Goal: Task Accomplishment & Management: Use online tool/utility

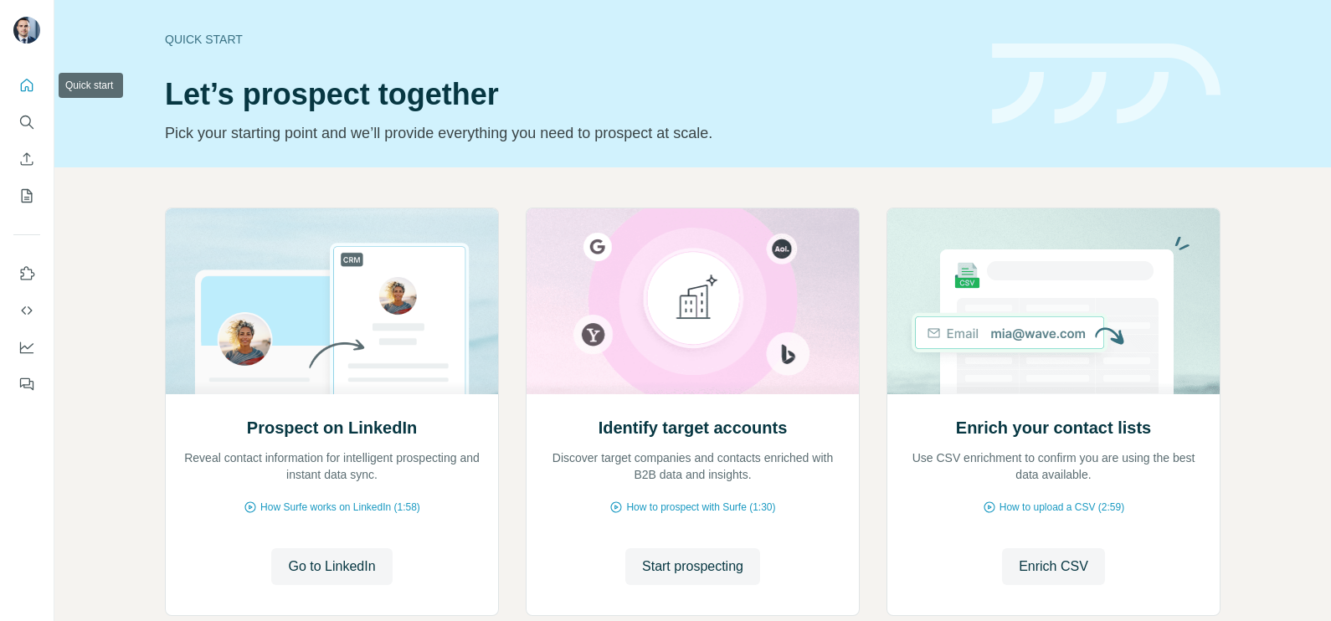
click at [21, 90] on icon "Quick start" at bounding box center [27, 85] width 13 height 13
click at [24, 122] on icon "Search" at bounding box center [26, 122] width 17 height 17
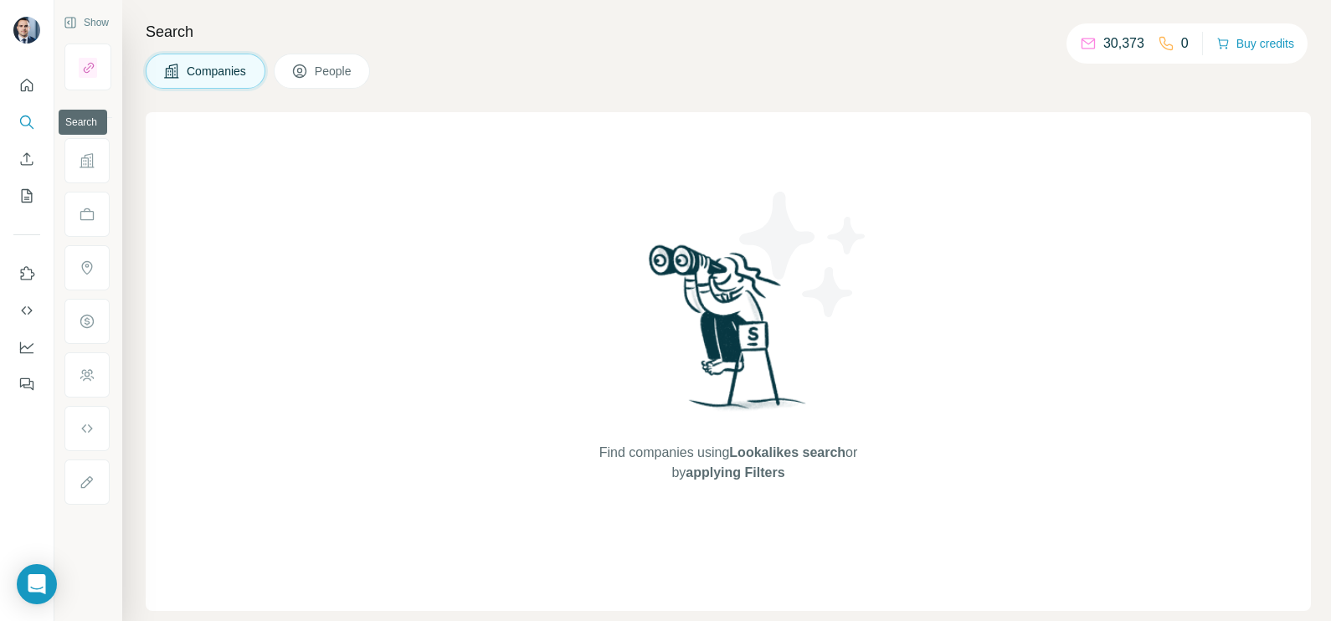
click at [31, 115] on icon "Search" at bounding box center [26, 122] width 17 height 17
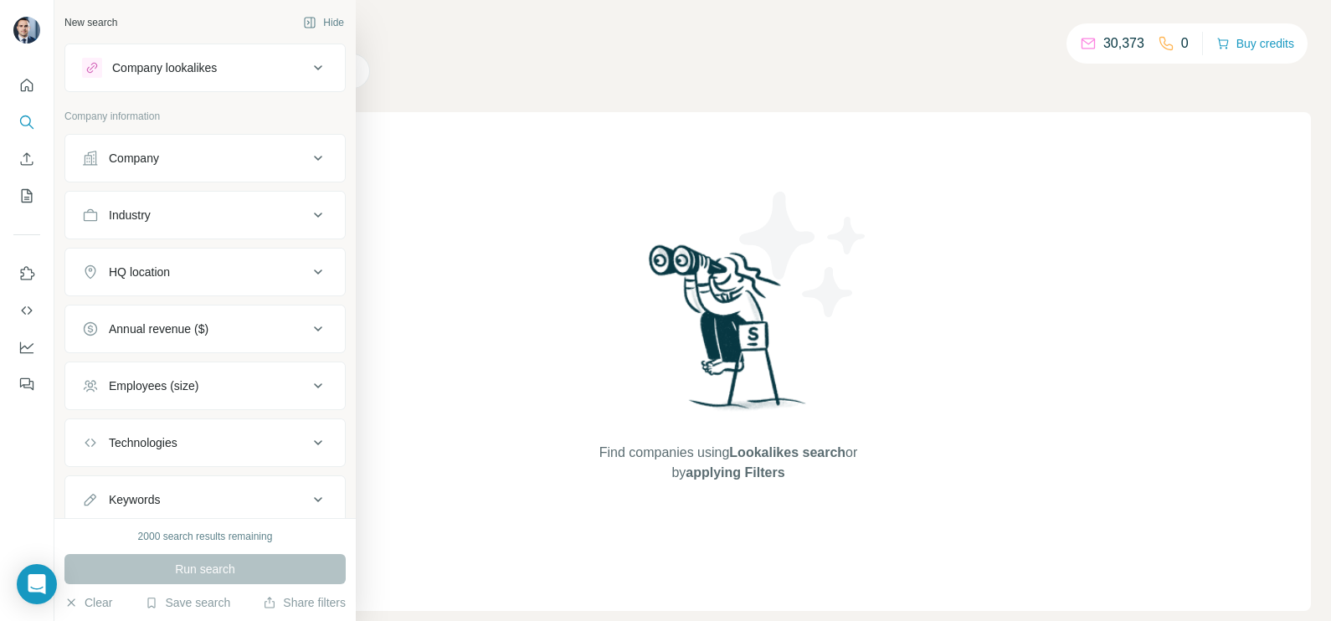
click at [211, 159] on div "Company" at bounding box center [195, 158] width 226 height 17
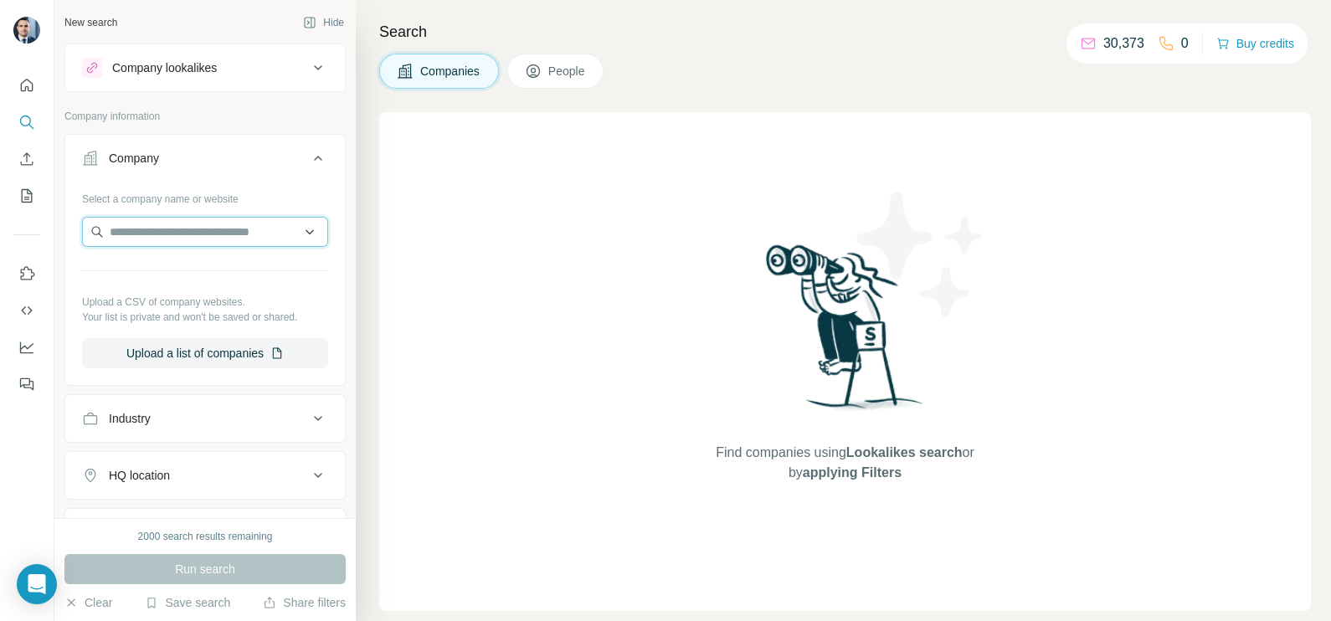
click at [209, 236] on input "text" at bounding box center [205, 232] width 246 height 30
paste input "*********"
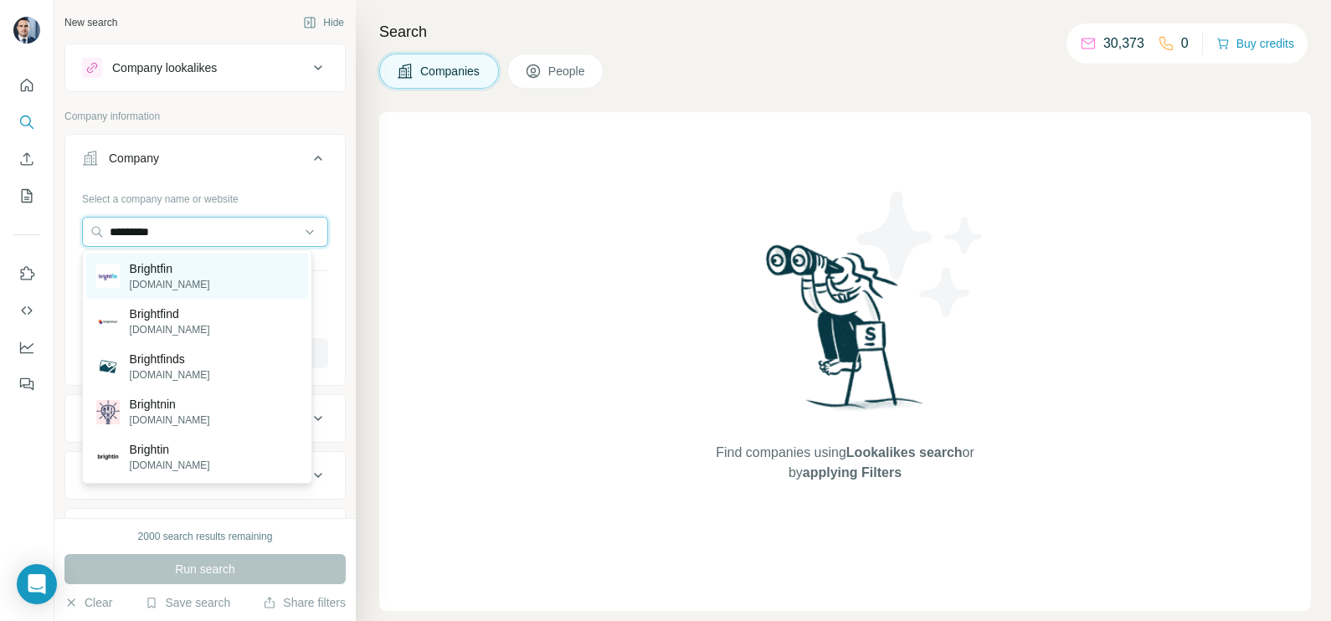
type input "*********"
click at [190, 268] on p "Brightfin" at bounding box center [170, 268] width 80 height 17
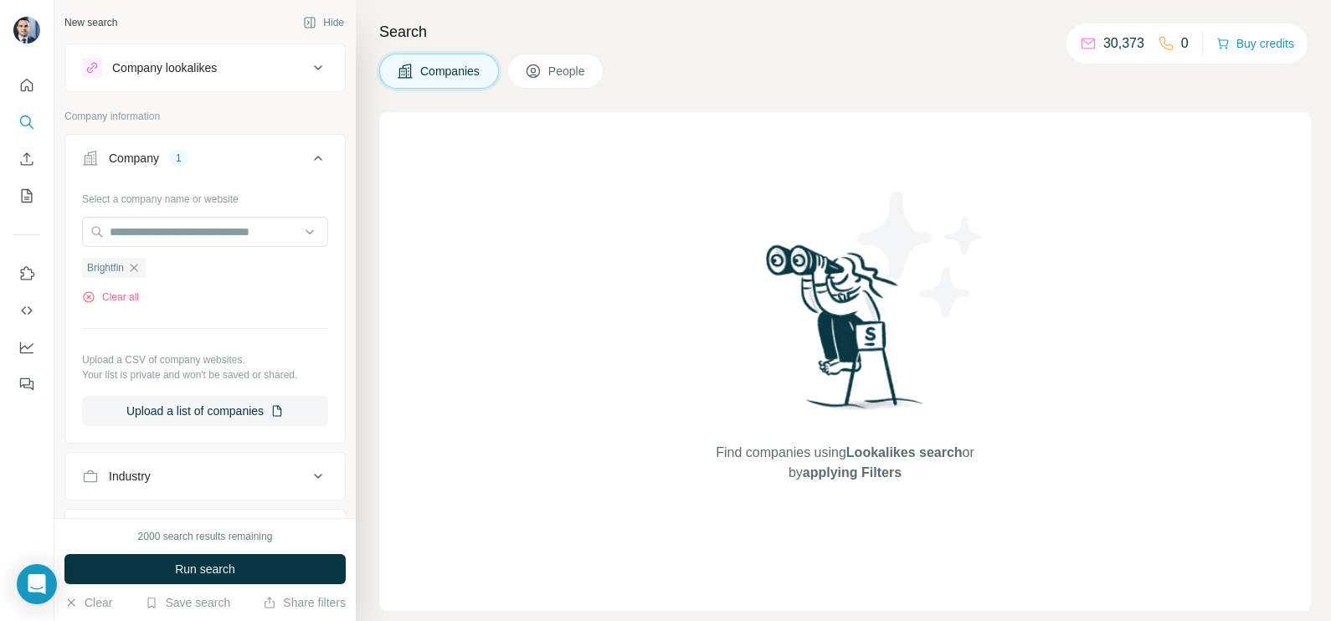
click at [206, 586] on div "2000 search results remaining Run search Clear Save search Share filters" at bounding box center [204, 569] width 301 height 103
click at [203, 570] on span "Run search" at bounding box center [205, 569] width 60 height 17
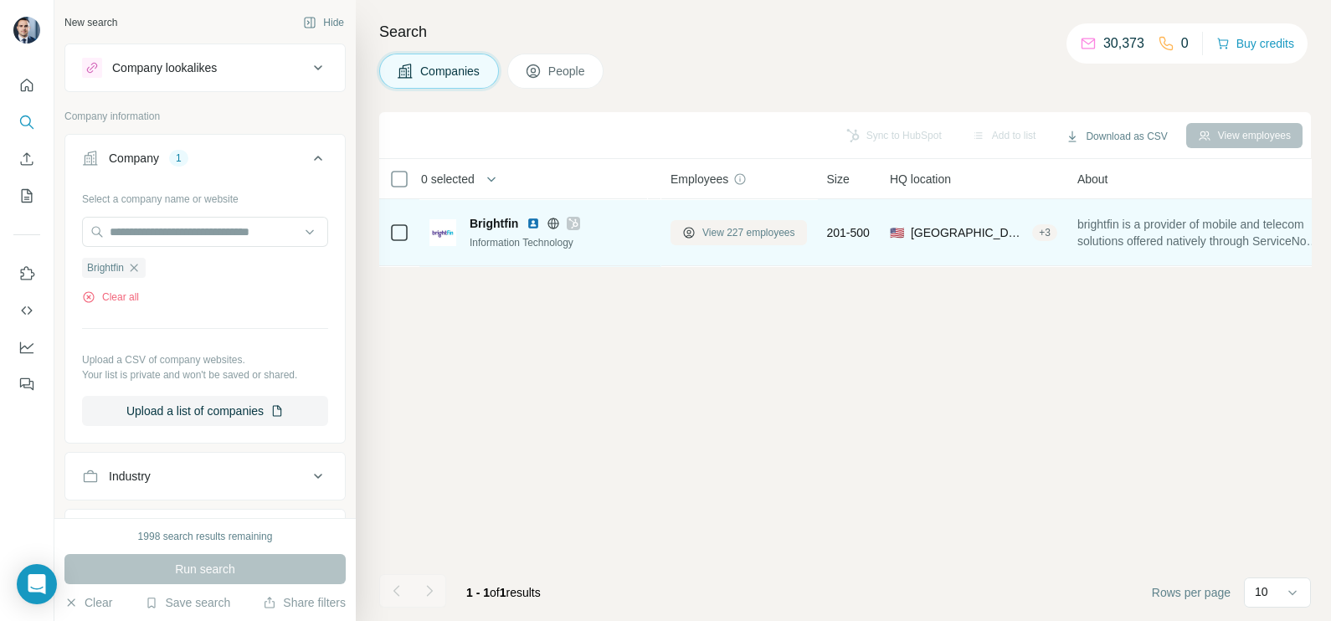
click at [717, 237] on span "View 227 employees" at bounding box center [749, 232] width 93 height 15
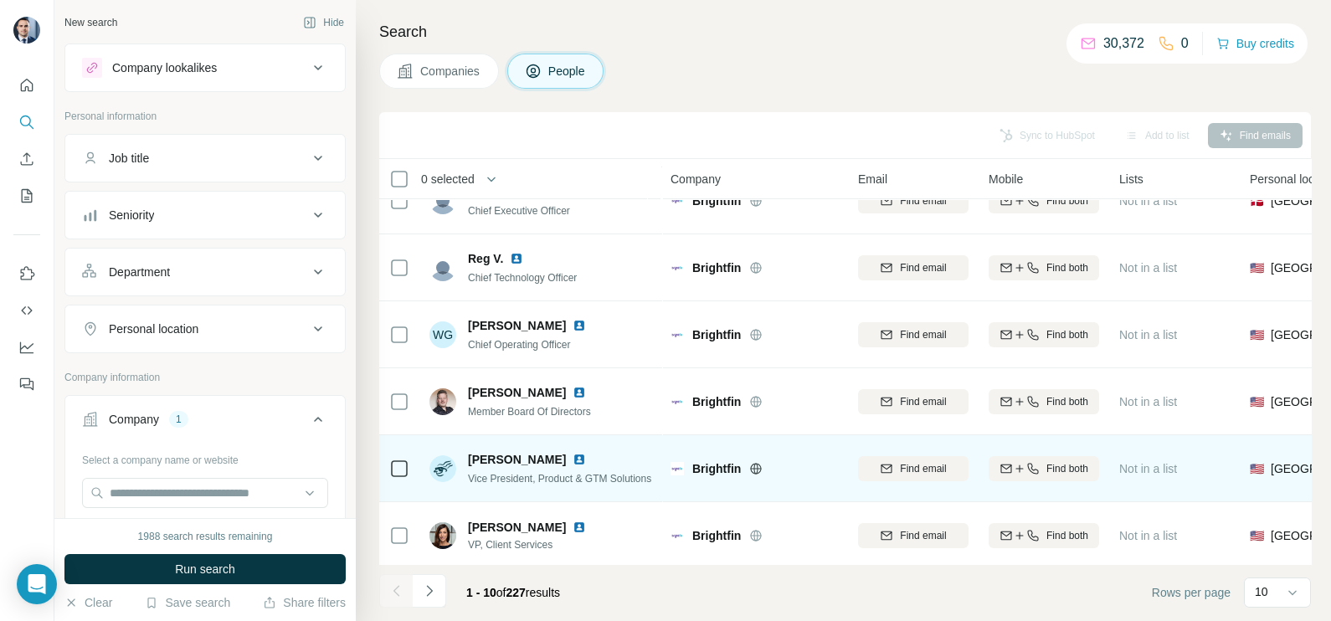
scroll to position [314, 0]
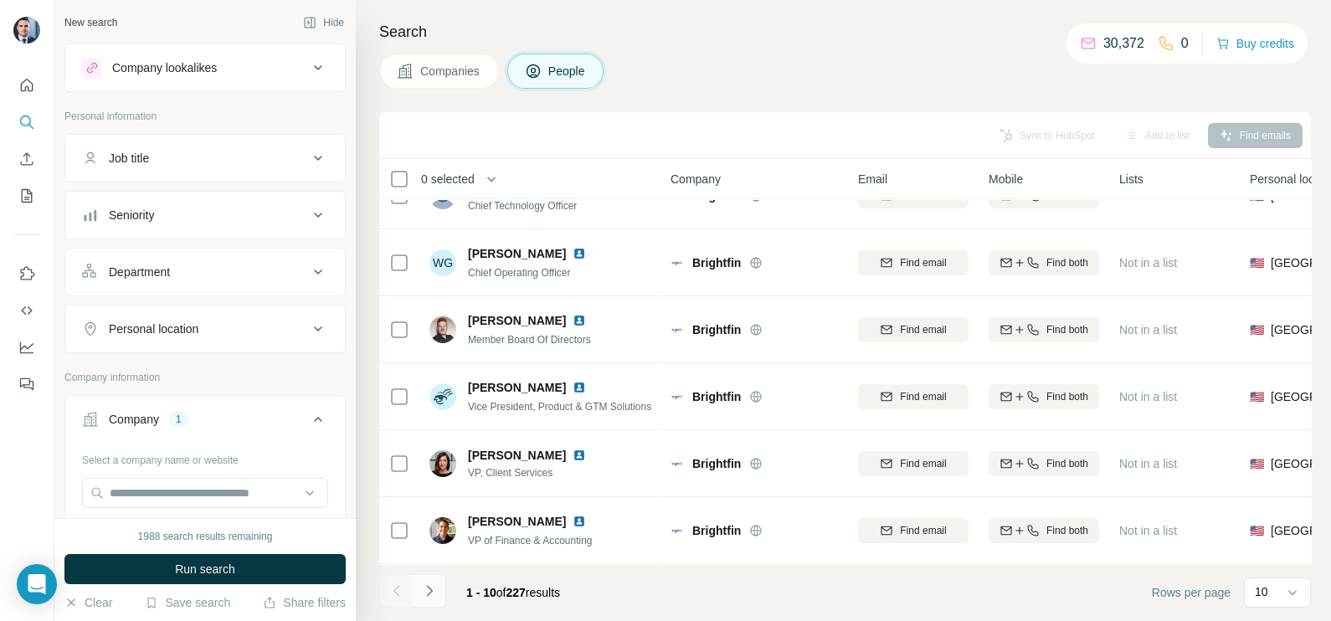
click at [436, 590] on icon "Navigate to next page" at bounding box center [429, 591] width 17 height 17
click at [435, 588] on icon "Navigate to next page" at bounding box center [429, 591] width 17 height 17
click at [436, 595] on icon "Navigate to next page" at bounding box center [429, 591] width 17 height 17
click at [434, 593] on icon "Navigate to next page" at bounding box center [429, 591] width 17 height 17
click at [426, 591] on icon "Navigate to next page" at bounding box center [429, 591] width 17 height 17
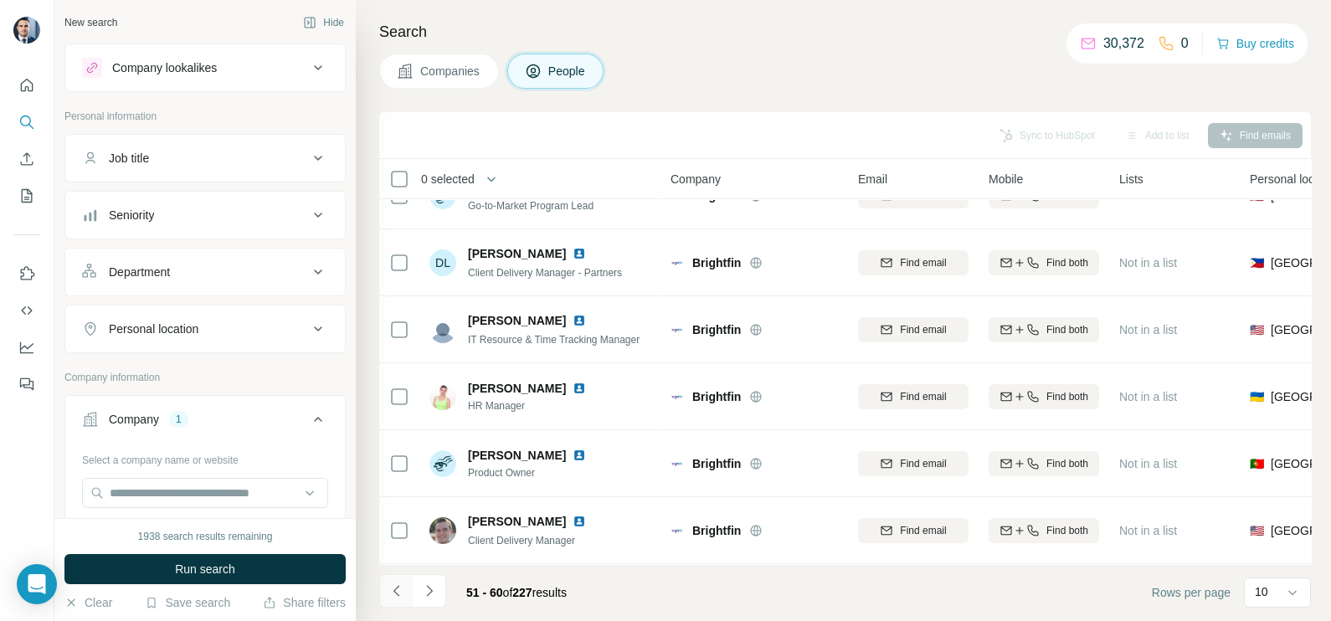
click at [402, 588] on icon "Navigate to previous page" at bounding box center [397, 591] width 17 height 17
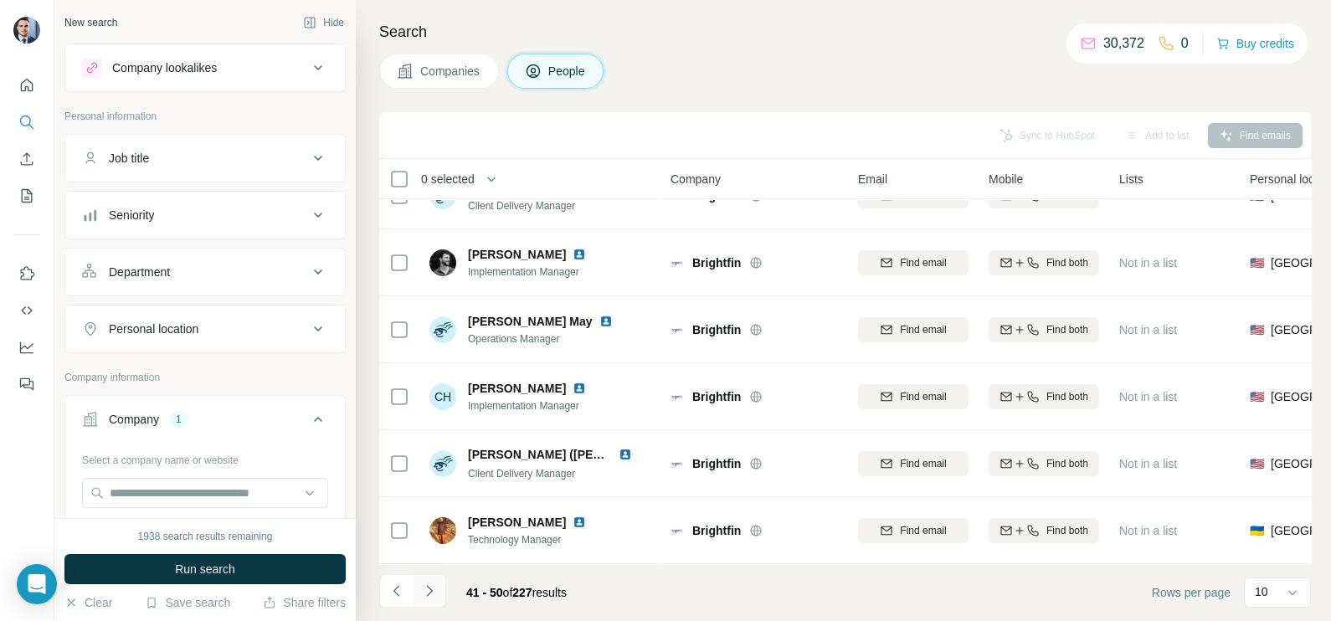
click at [425, 595] on icon "Navigate to next page" at bounding box center [429, 591] width 17 height 17
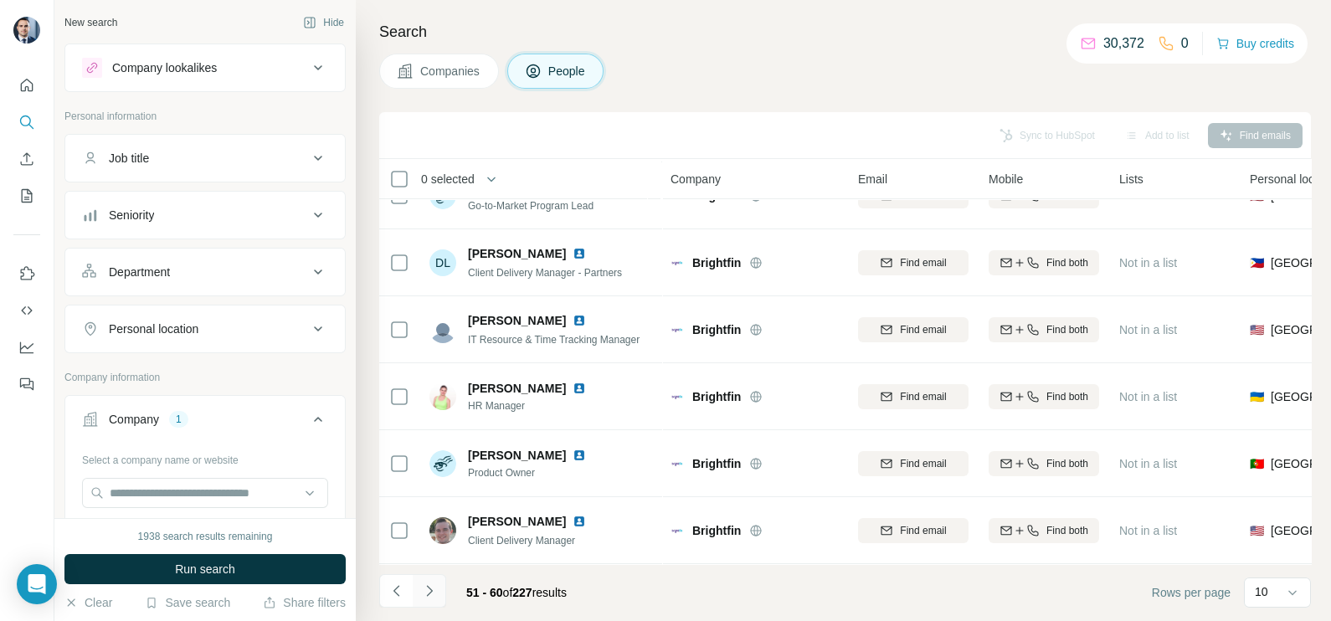
click at [439, 586] on button "Navigate to next page" at bounding box center [429, 590] width 33 height 33
click at [394, 590] on icon "Navigate to previous page" at bounding box center [396, 590] width 6 height 11
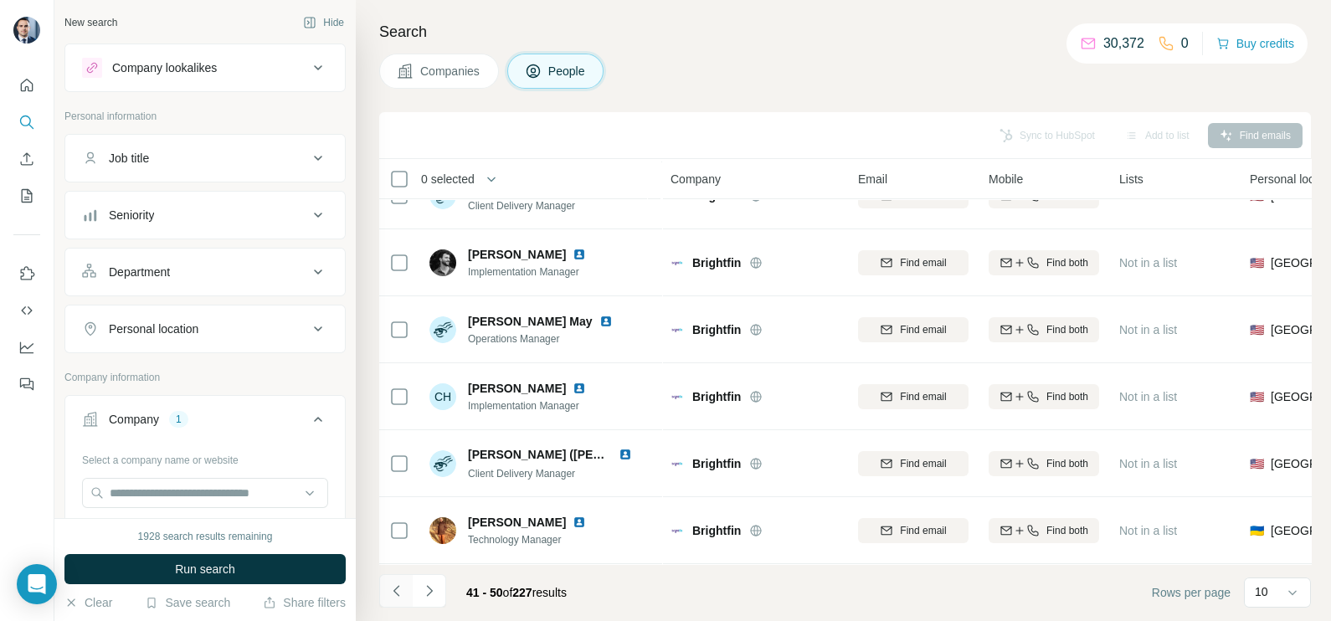
click at [394, 590] on icon "Navigate to previous page" at bounding box center [396, 590] width 6 height 11
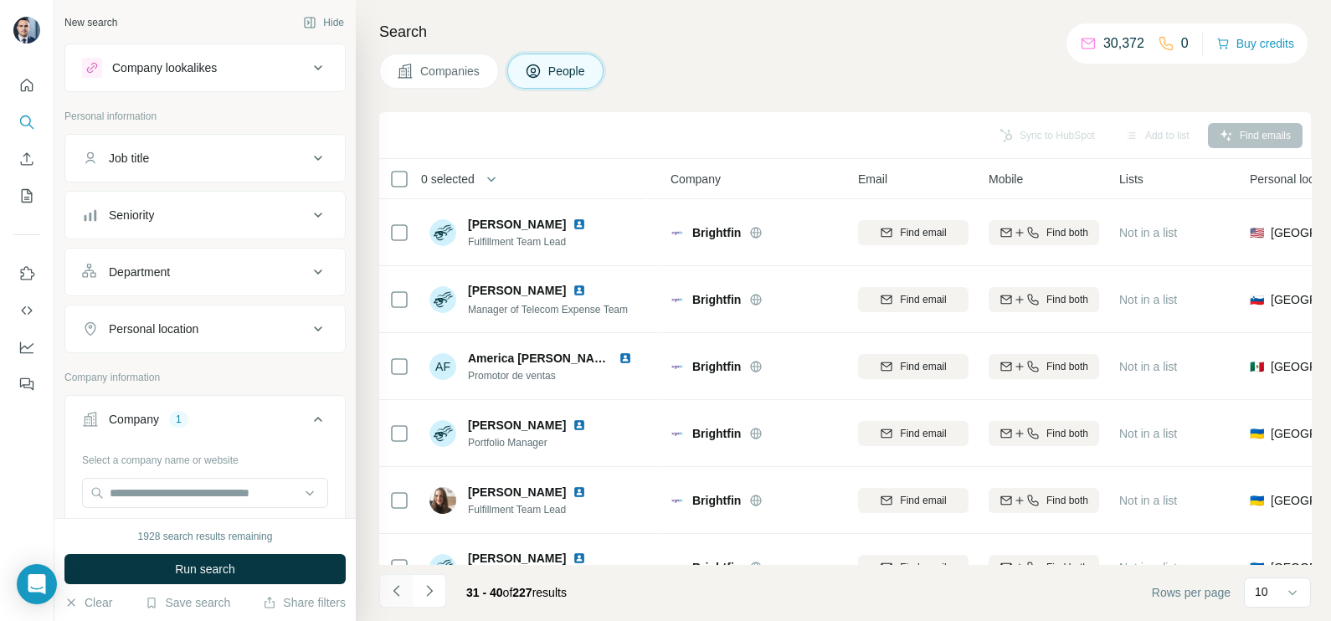
click at [397, 587] on icon "Navigate to previous page" at bounding box center [396, 590] width 6 height 11
click at [391, 586] on icon "Navigate to previous page" at bounding box center [397, 591] width 17 height 17
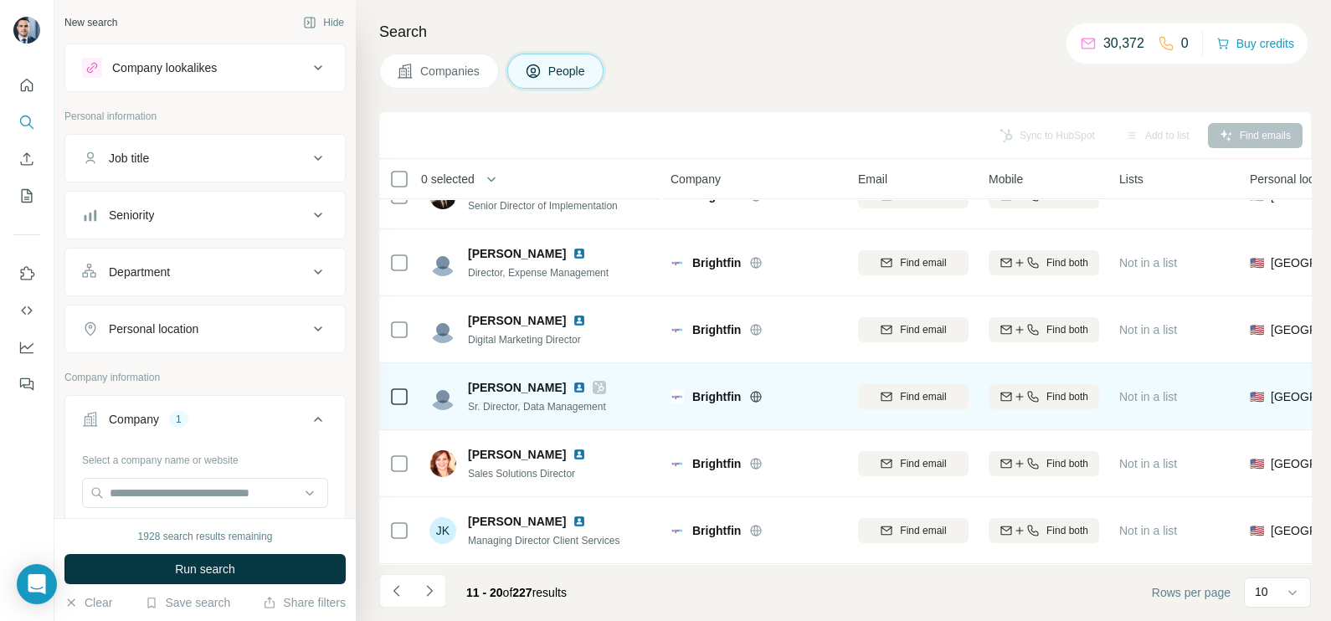
scroll to position [314, 0]
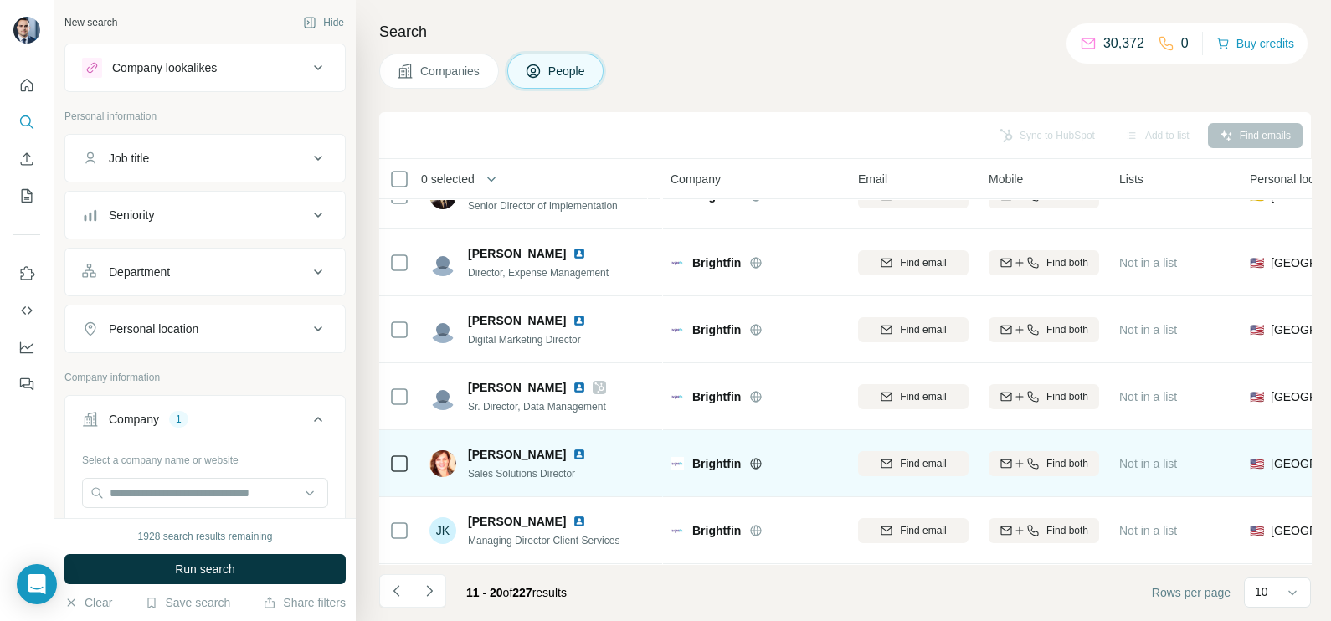
click at [573, 448] on img at bounding box center [579, 454] width 13 height 13
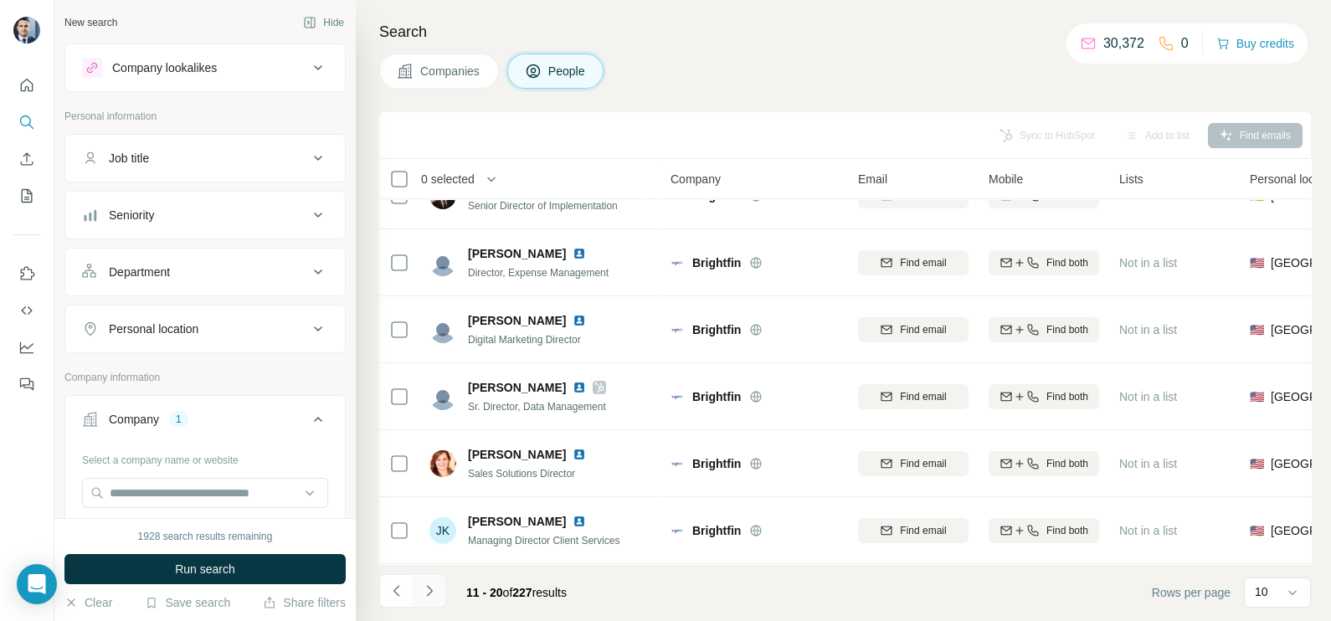
click at [440, 586] on button "Navigate to next page" at bounding box center [429, 590] width 33 height 33
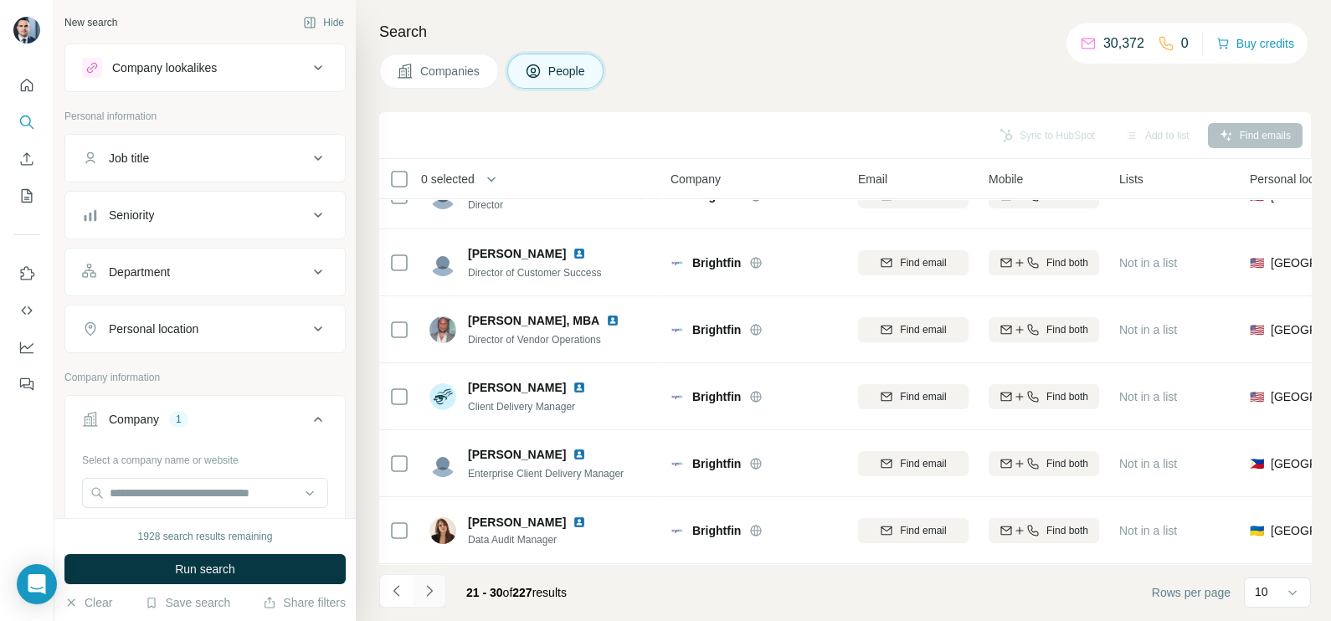
click at [431, 600] on button "Navigate to next page" at bounding box center [429, 590] width 33 height 33
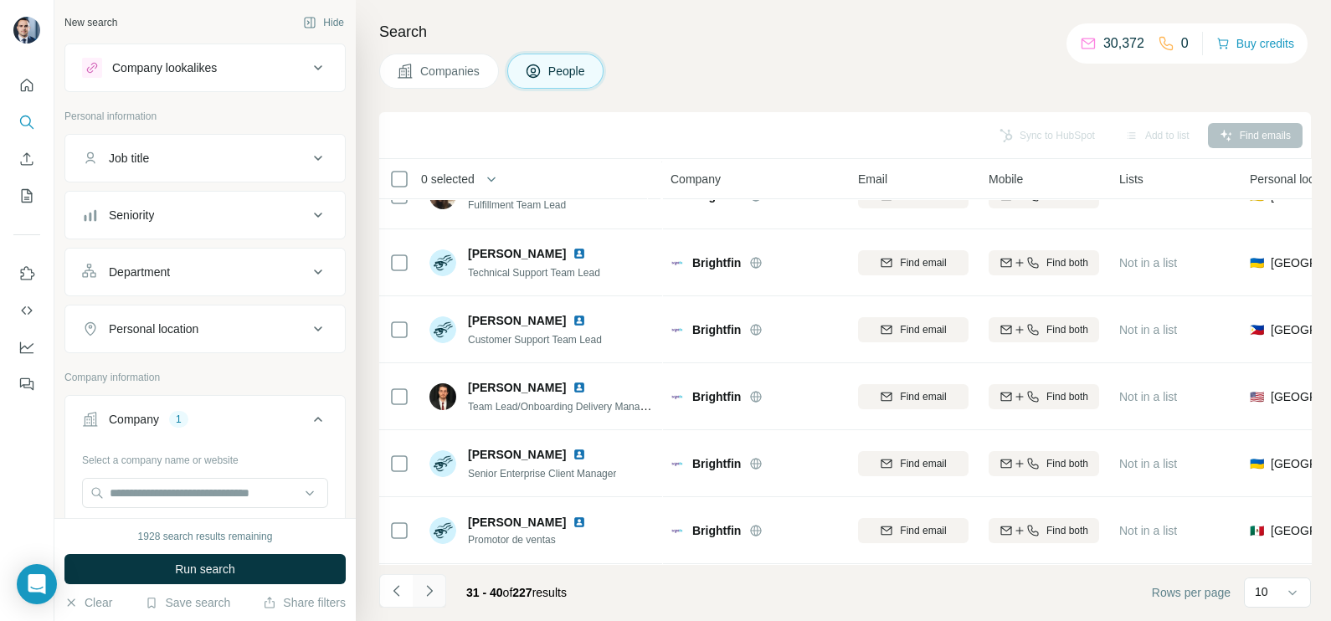
click at [431, 600] on button "Navigate to next page" at bounding box center [429, 590] width 33 height 33
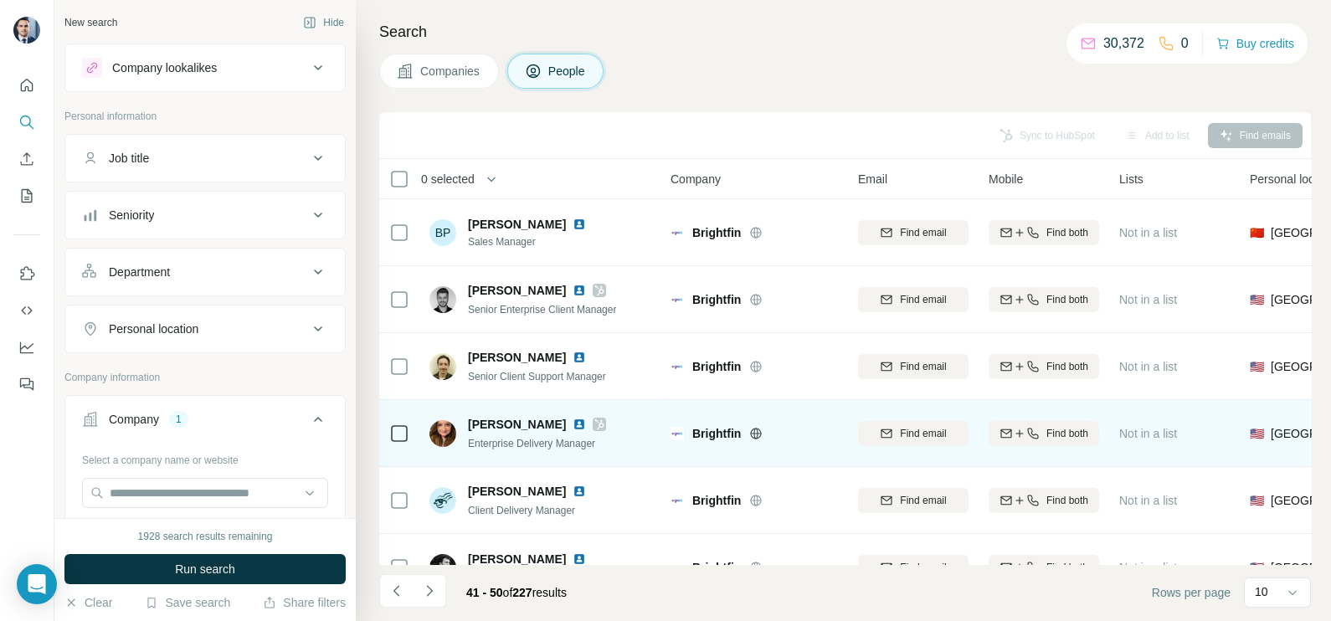
scroll to position [0, 0]
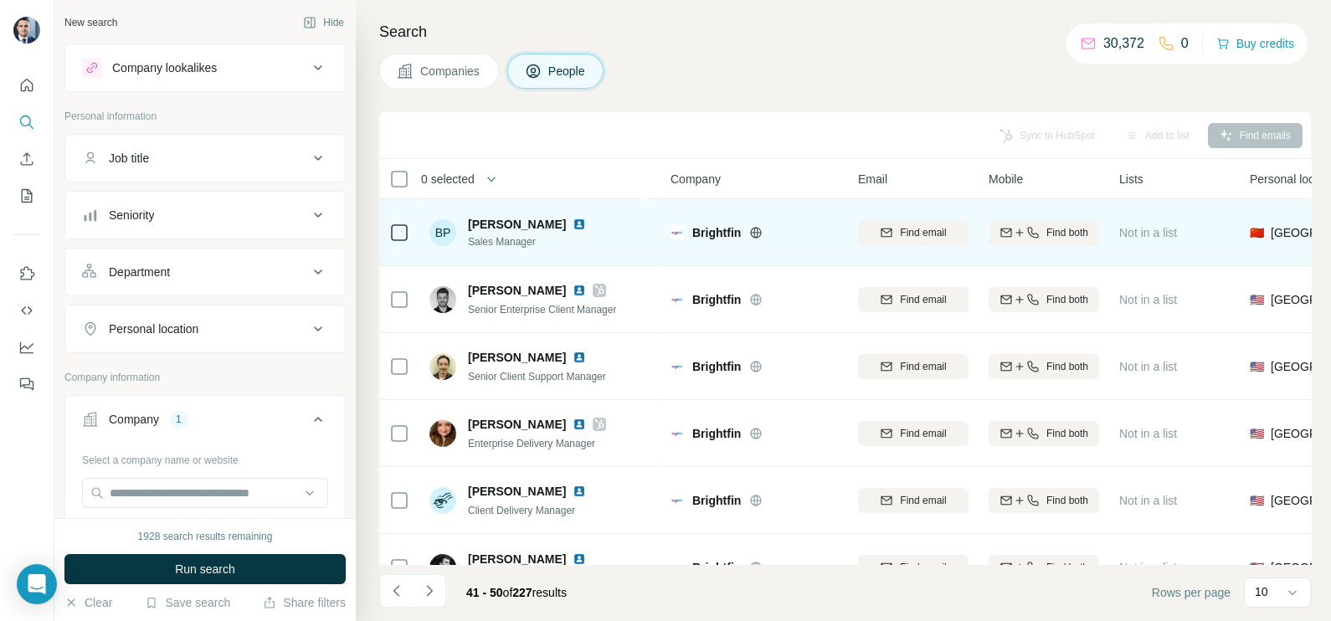
click at [573, 223] on img at bounding box center [579, 224] width 13 height 13
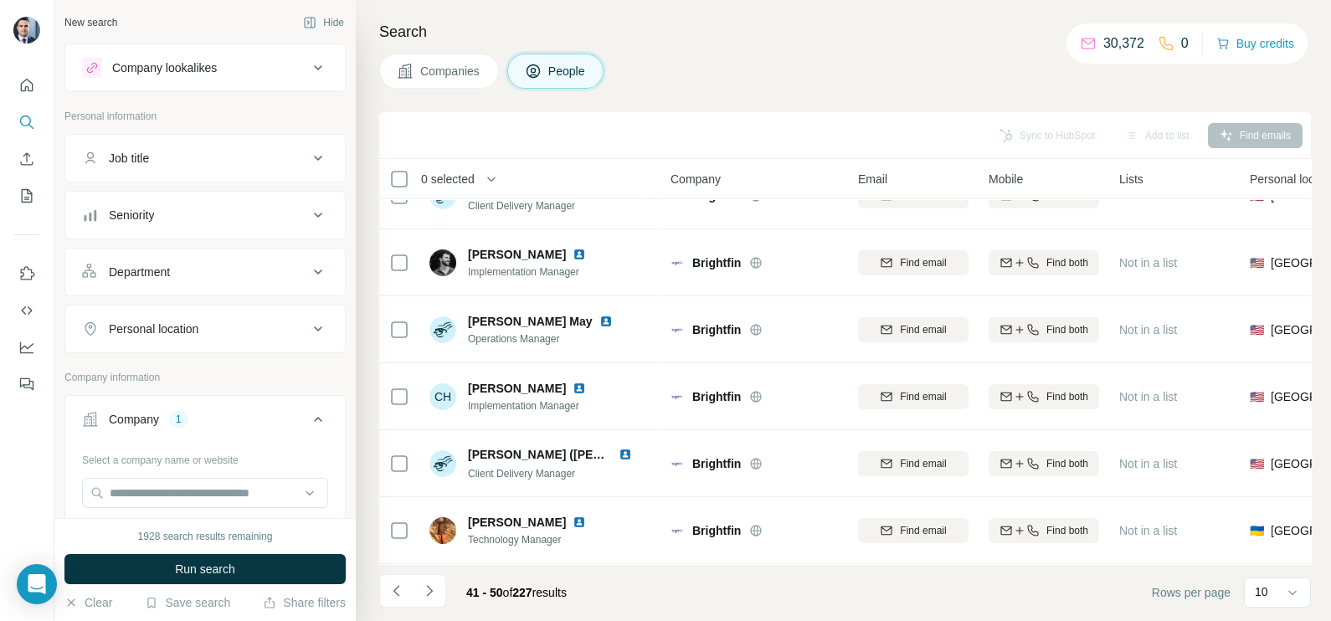
scroll to position [314, 0]
click at [433, 589] on icon "Navigate to next page" at bounding box center [429, 591] width 17 height 17
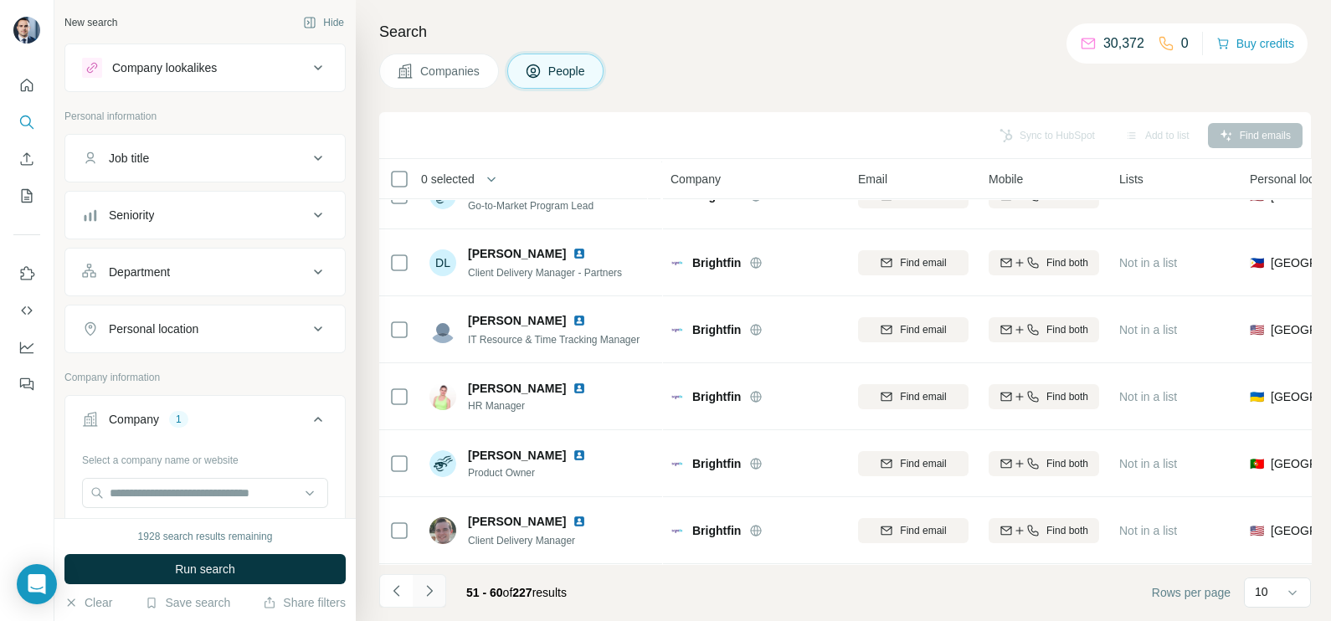
click at [435, 586] on icon "Navigate to next page" at bounding box center [429, 591] width 17 height 17
click at [435, 589] on icon "Navigate to next page" at bounding box center [429, 591] width 17 height 17
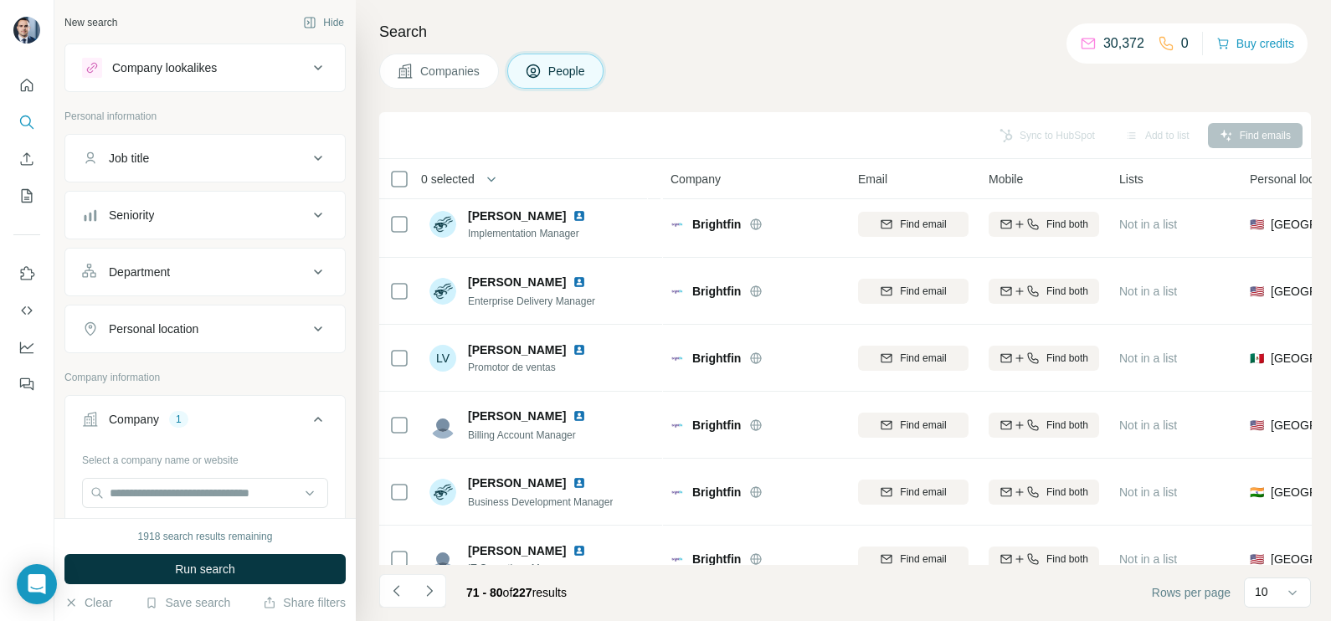
scroll to position [0, 0]
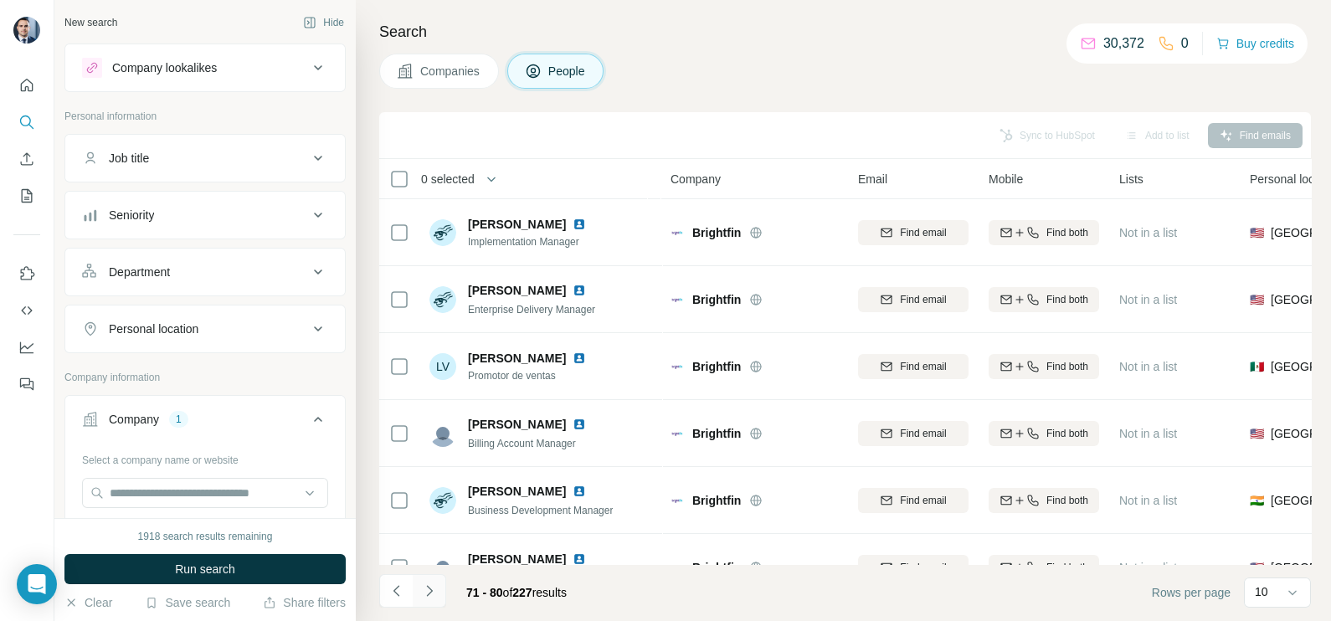
click at [433, 598] on icon "Navigate to next page" at bounding box center [429, 591] width 17 height 17
click at [436, 590] on icon "Navigate to next page" at bounding box center [429, 591] width 17 height 17
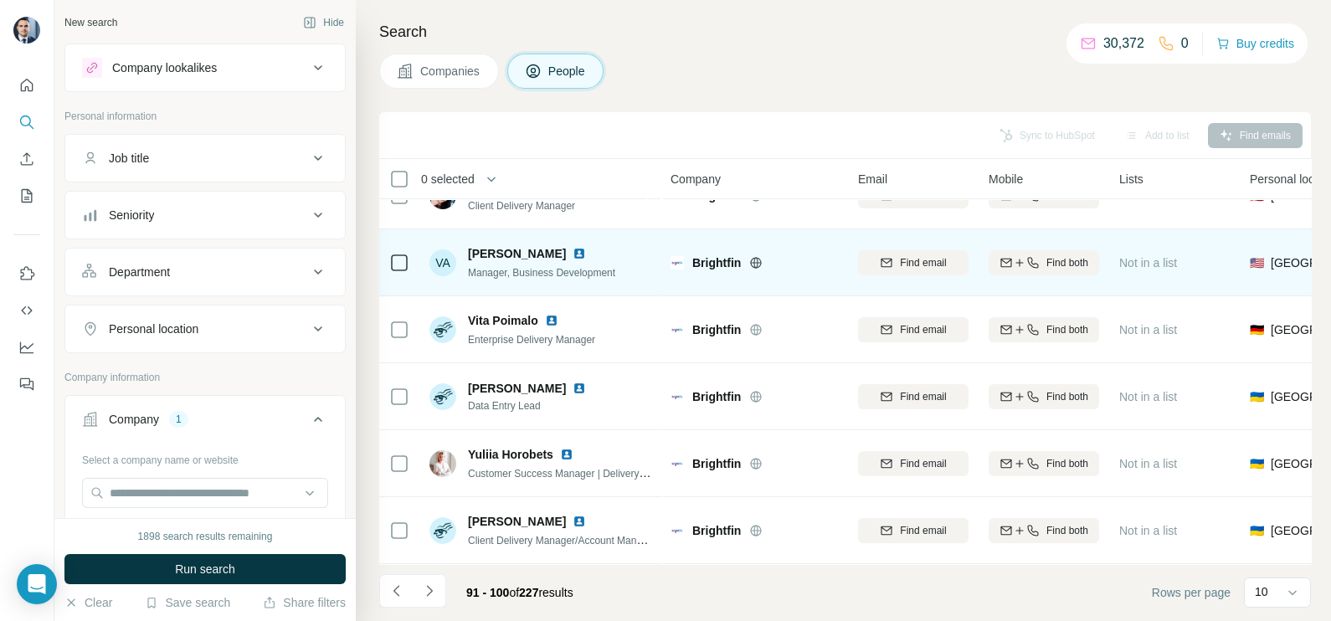
scroll to position [314, 0]
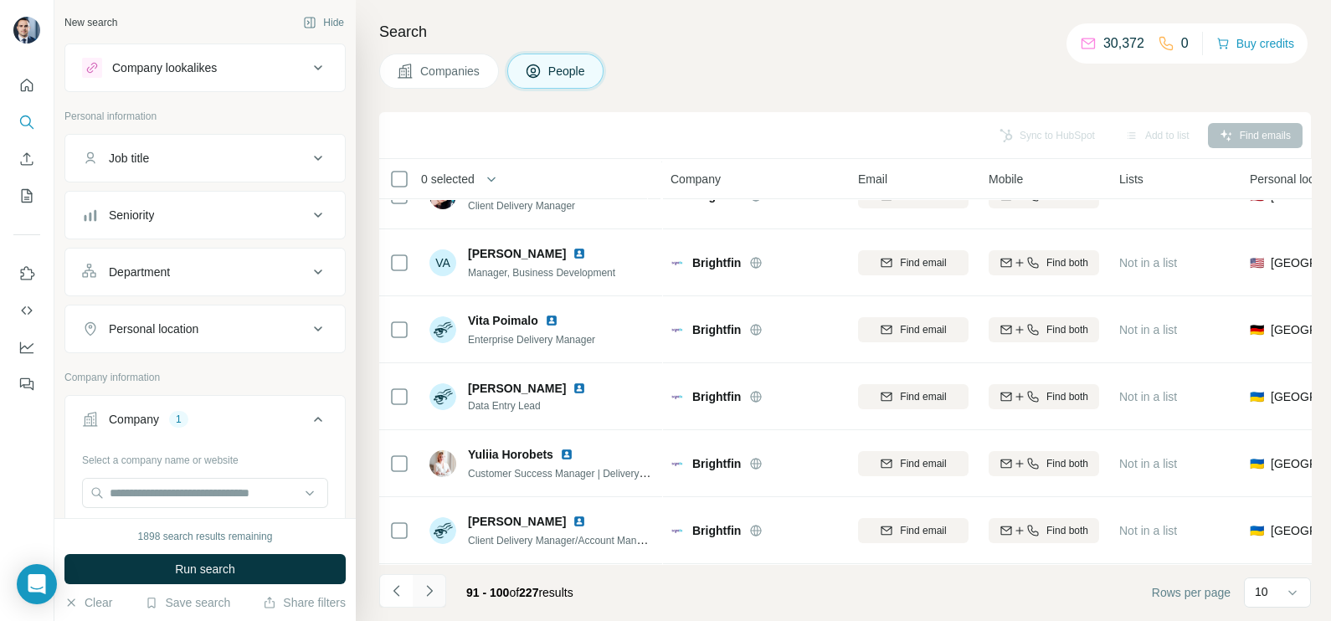
click at [442, 601] on button "Navigate to next page" at bounding box center [429, 590] width 33 height 33
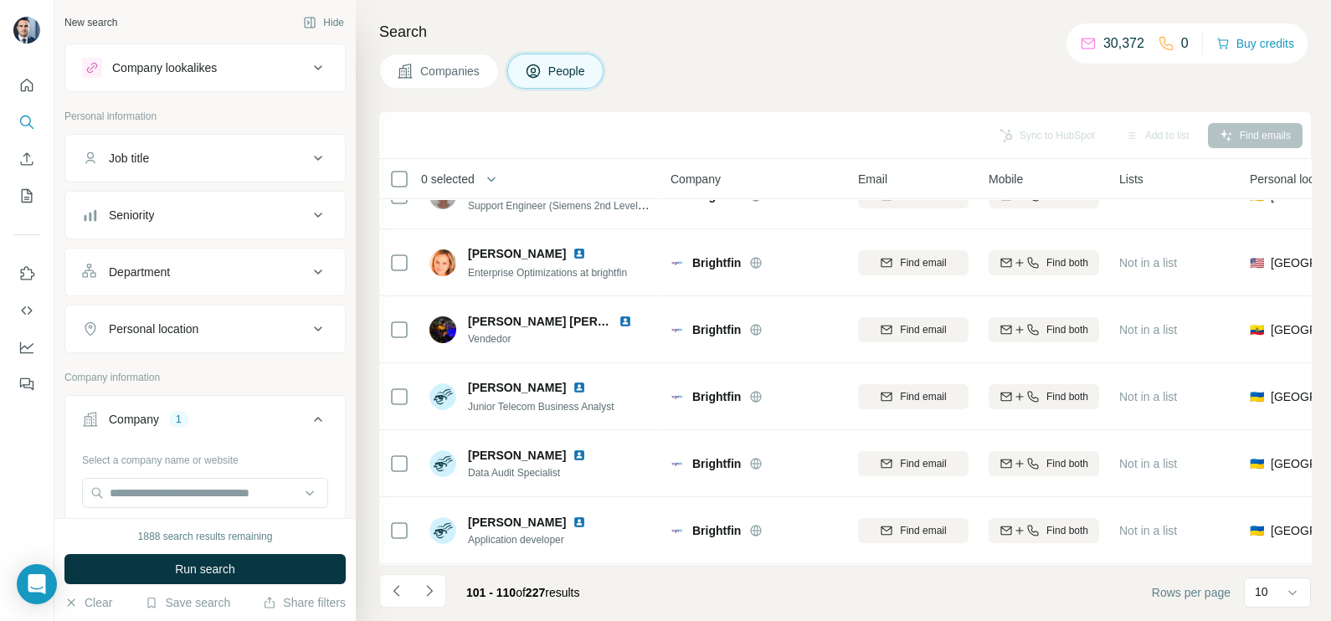
scroll to position [0, 0]
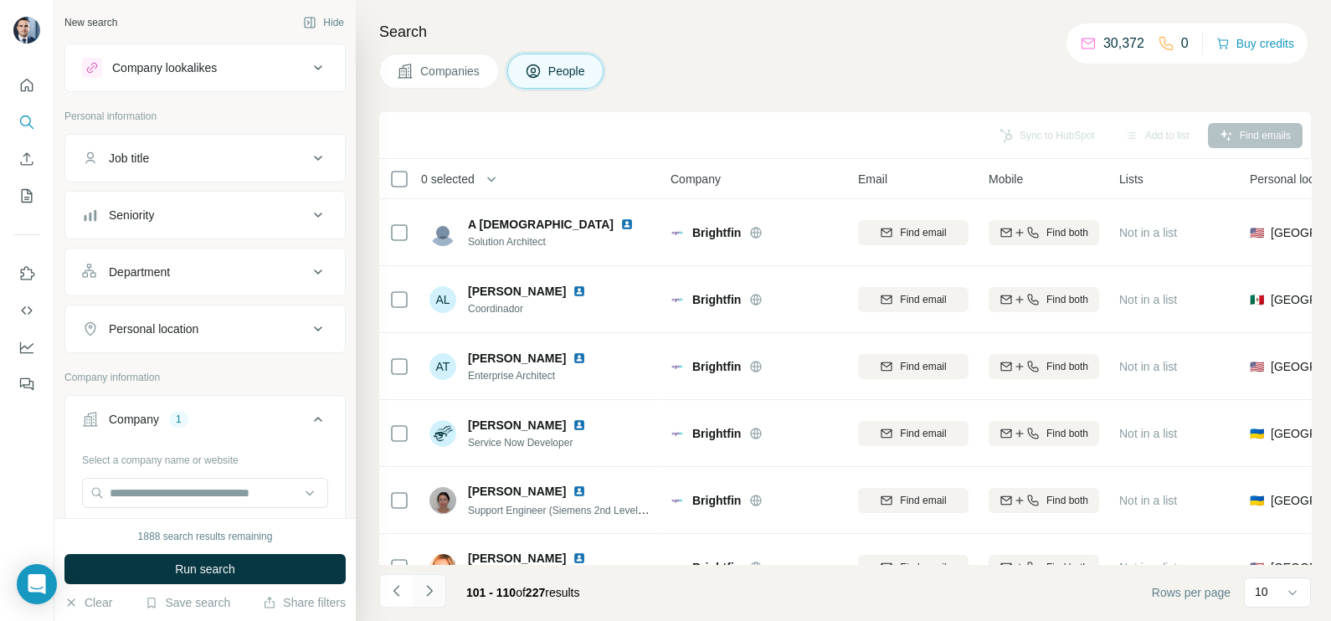
click at [428, 597] on icon "Navigate to next page" at bounding box center [429, 591] width 17 height 17
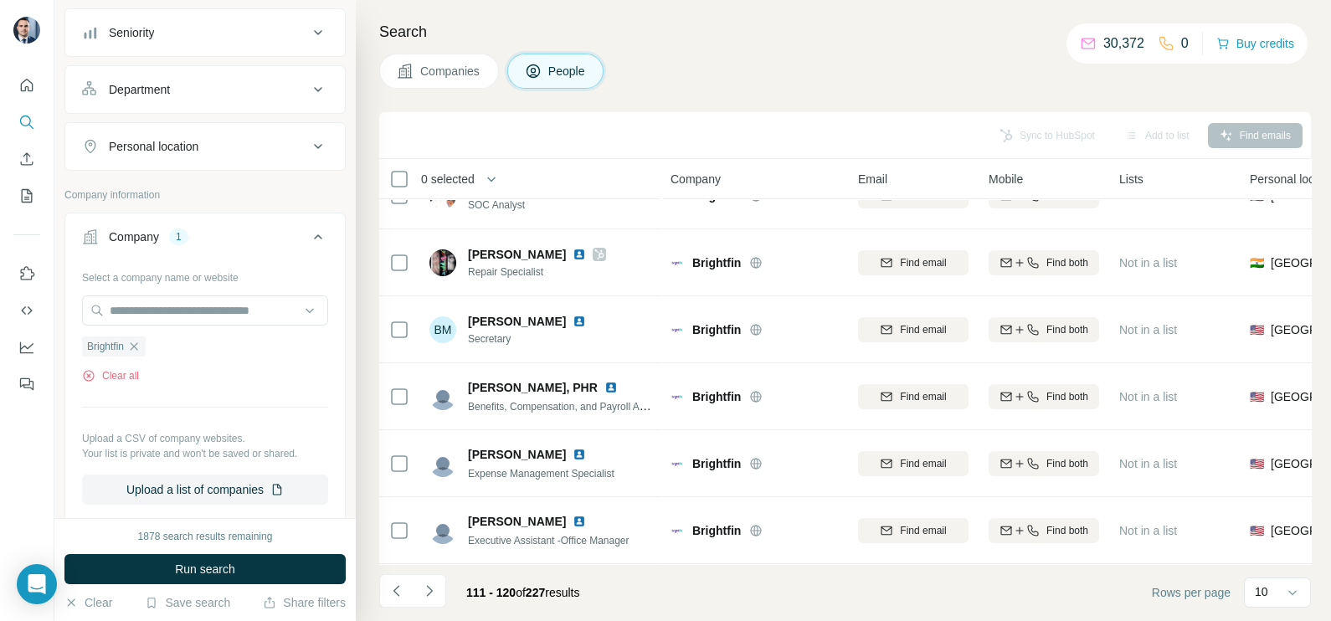
scroll to position [314, 0]
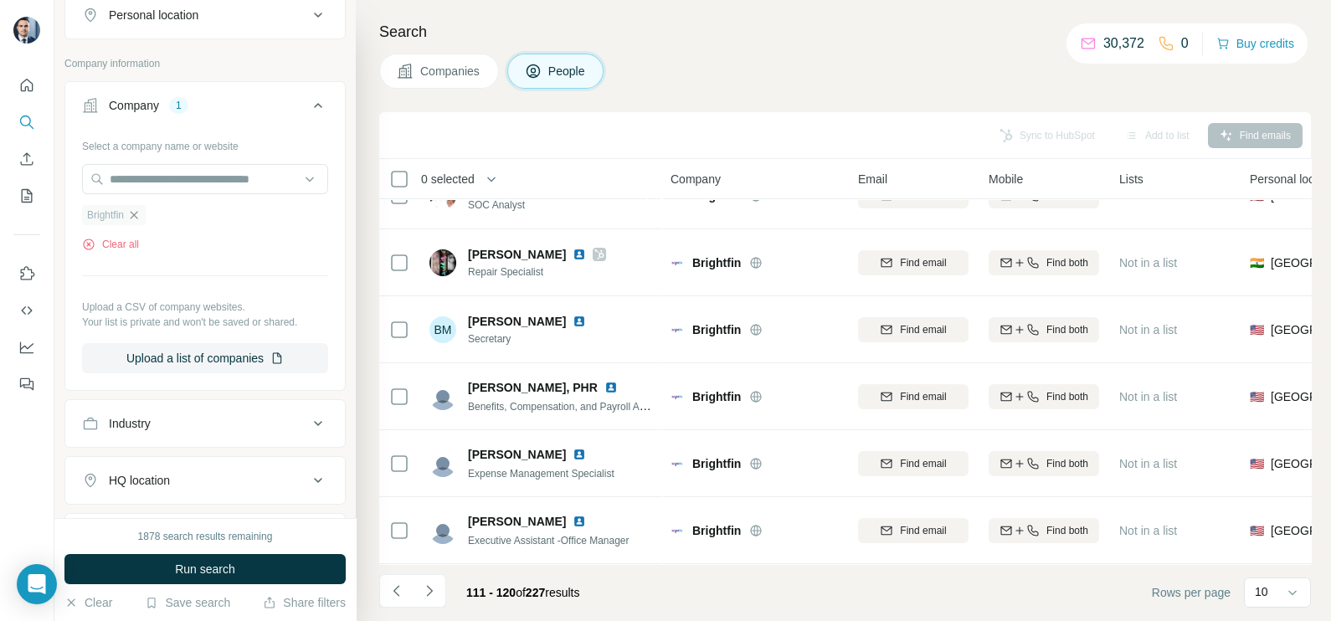
click at [141, 218] on icon "button" at bounding box center [133, 215] width 13 height 13
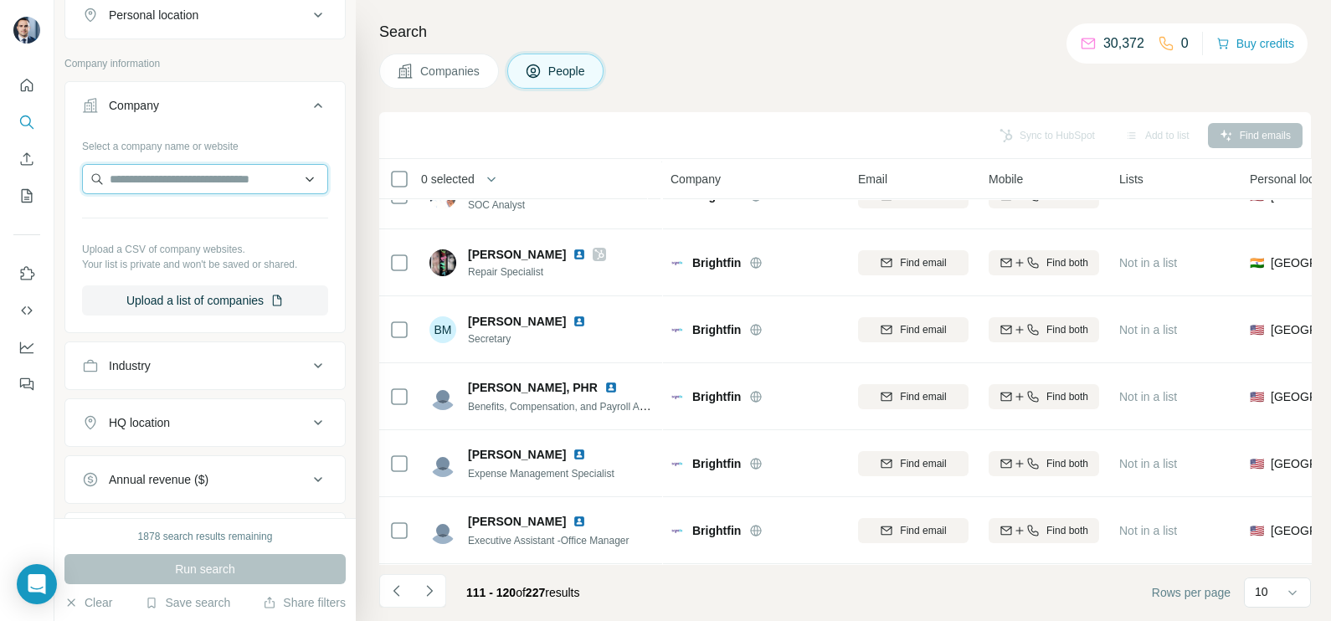
click at [162, 184] on input "text" at bounding box center [205, 179] width 246 height 30
paste input "**********"
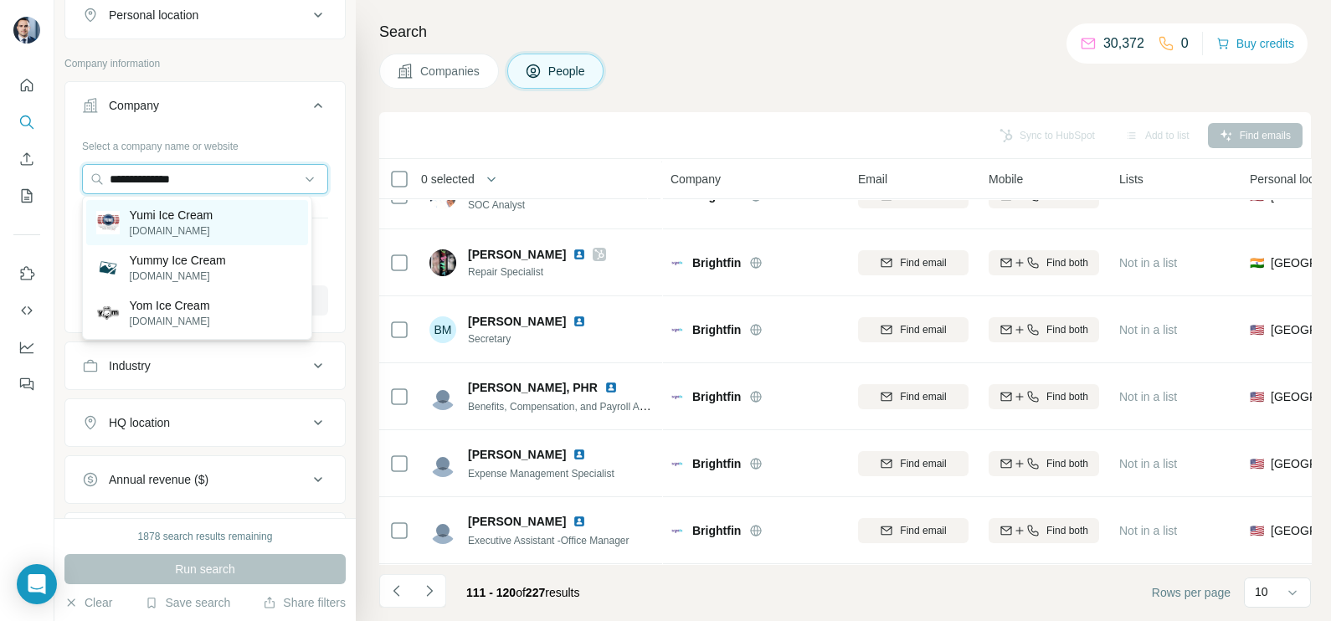
type input "**********"
click at [196, 224] on p "[DOMAIN_NAME]" at bounding box center [172, 231] width 84 height 15
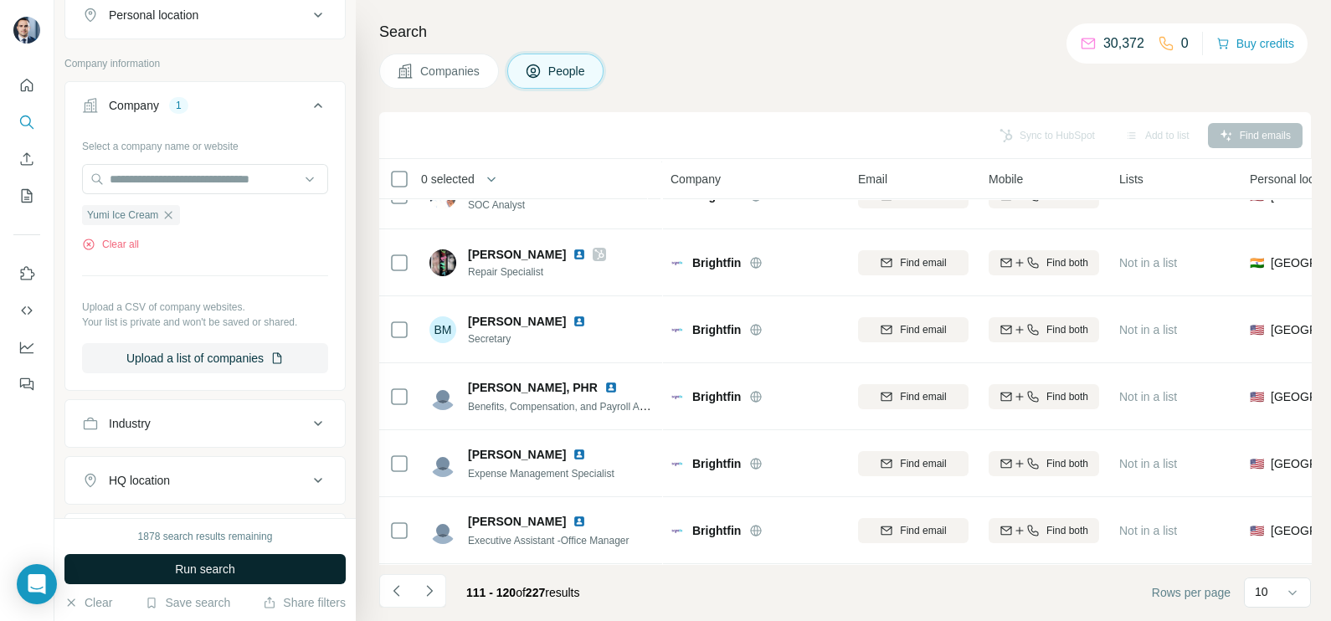
click at [217, 557] on button "Run search" at bounding box center [204, 569] width 281 height 30
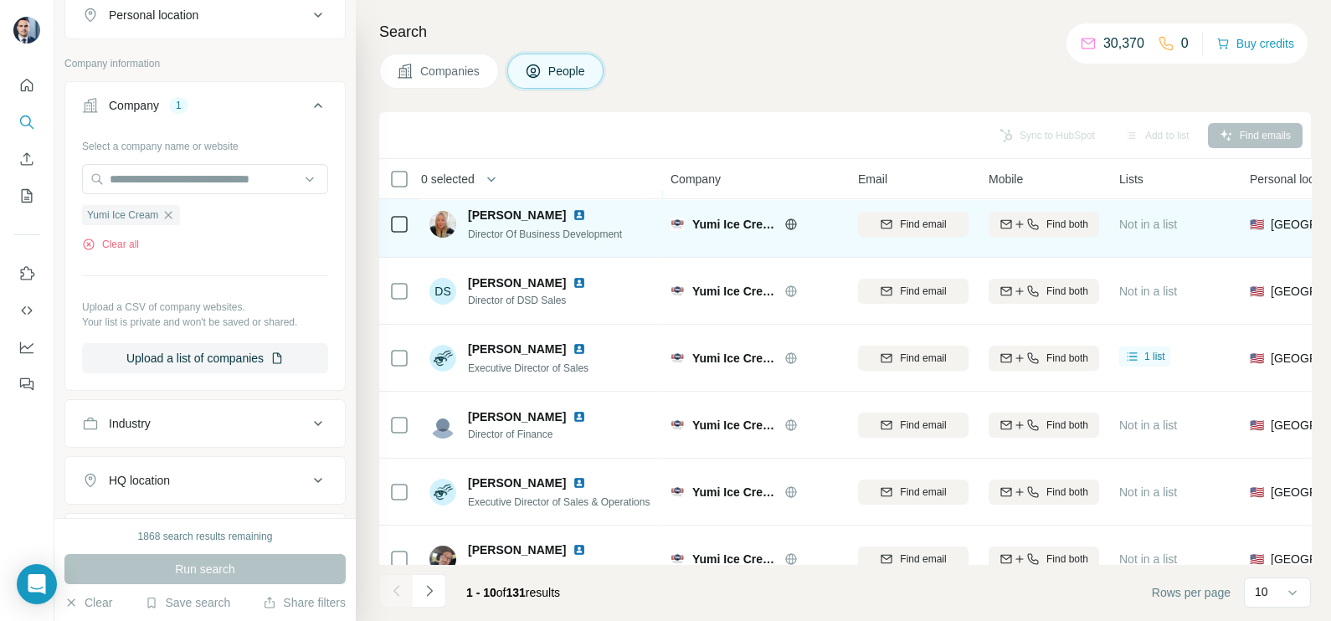
scroll to position [104, 0]
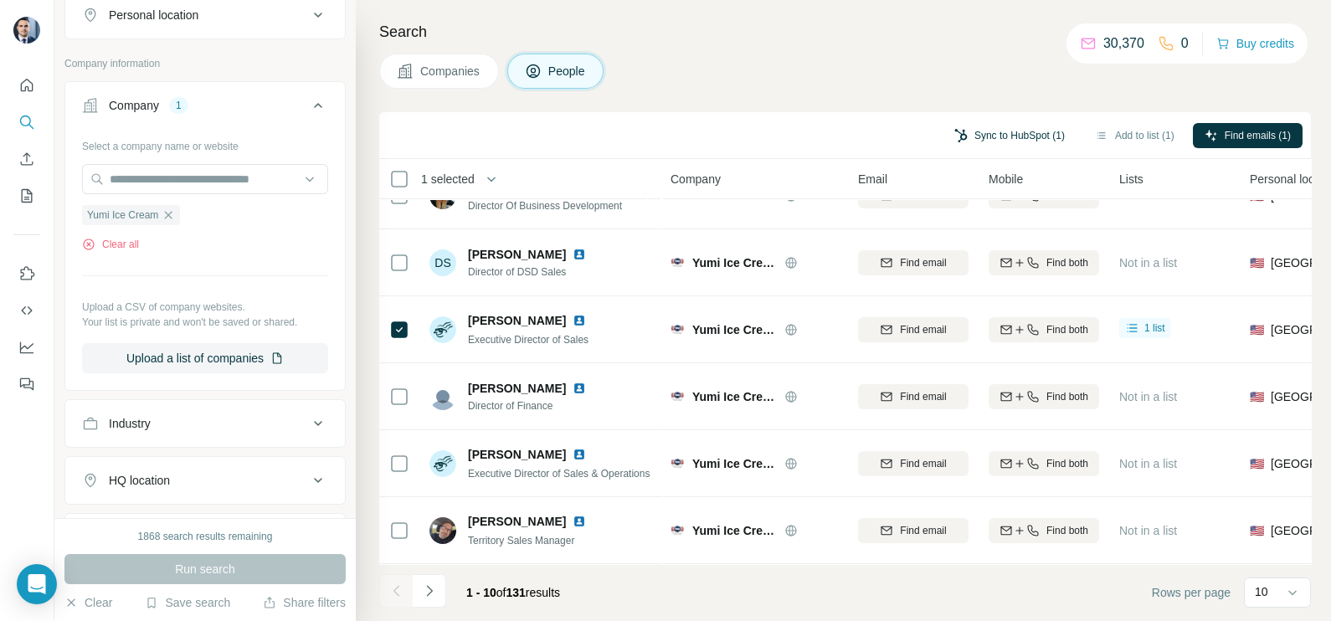
click at [1005, 138] on button "Sync to HubSpot (1)" at bounding box center [1010, 135] width 134 height 25
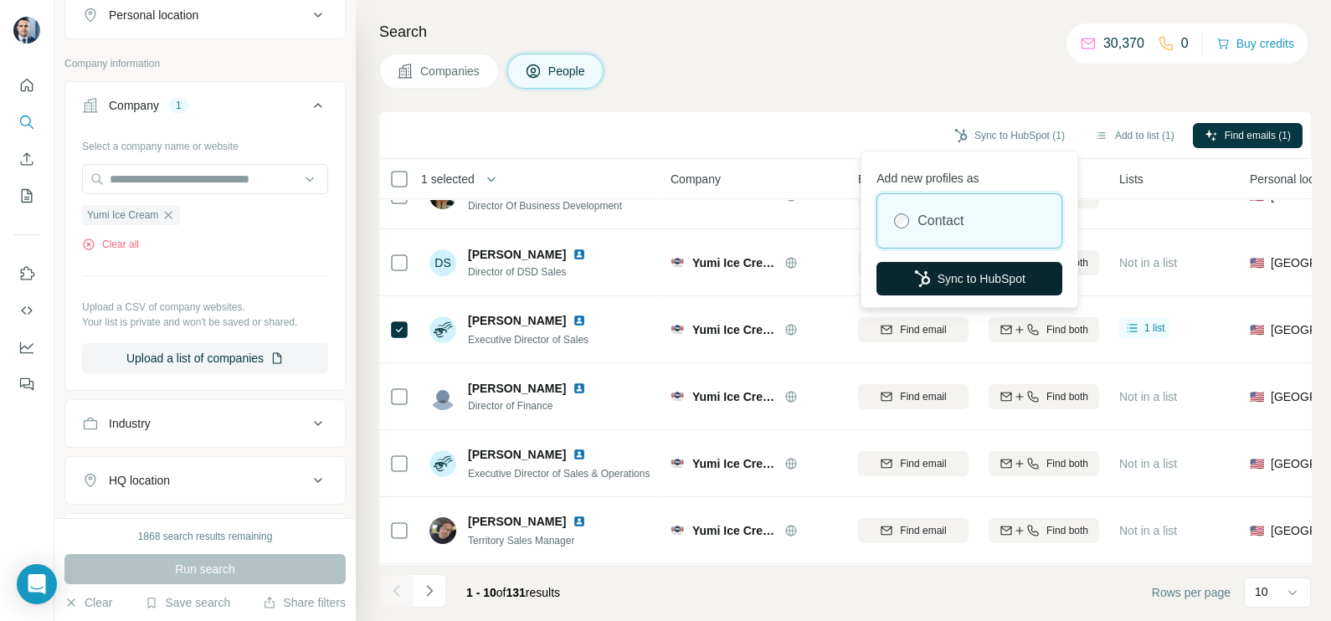
click at [965, 276] on button "Sync to HubSpot" at bounding box center [970, 278] width 186 height 33
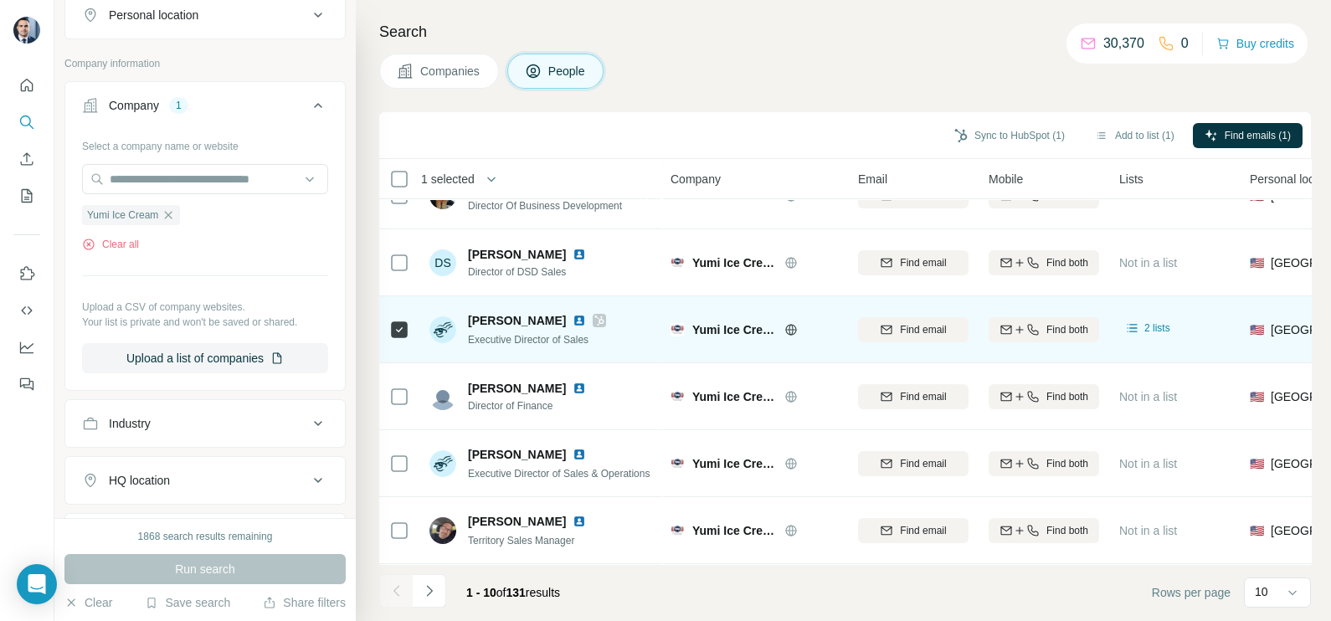
click at [595, 326] on icon at bounding box center [600, 320] width 10 height 13
